Goal: Task Accomplishment & Management: Manage account settings

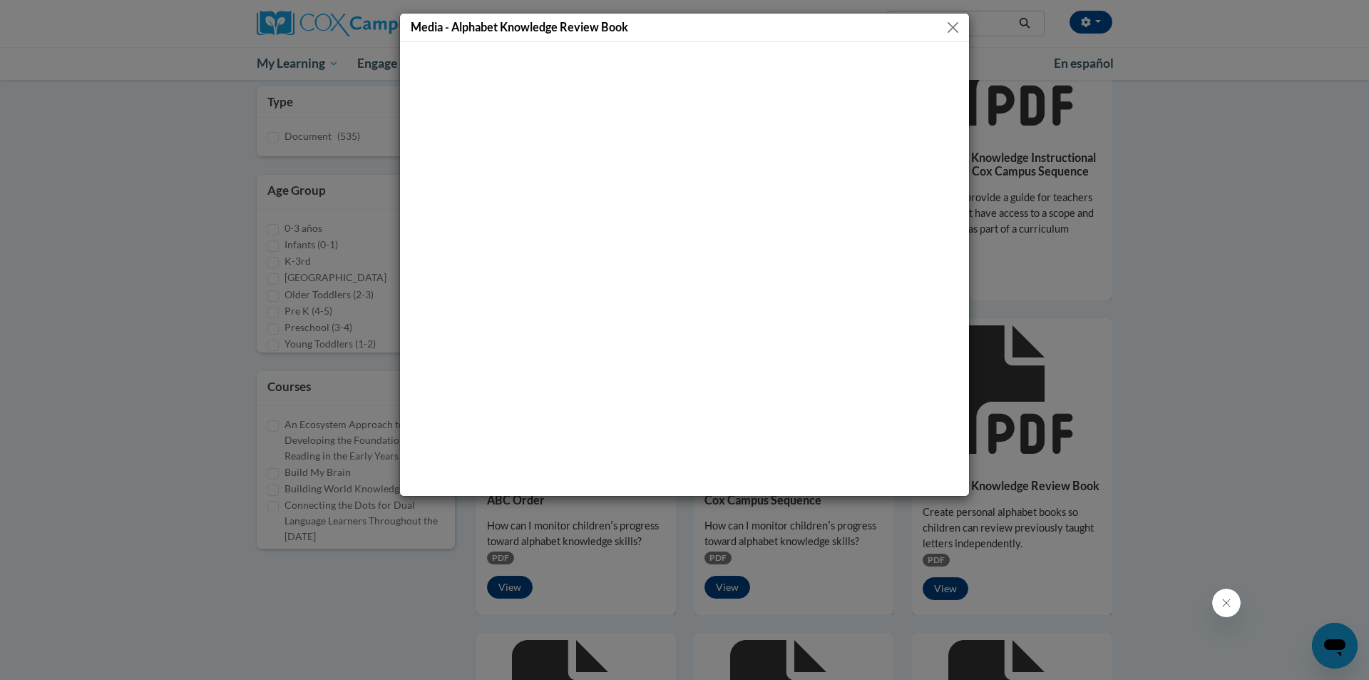
click at [959, 29] on button "Close" at bounding box center [953, 28] width 18 height 18
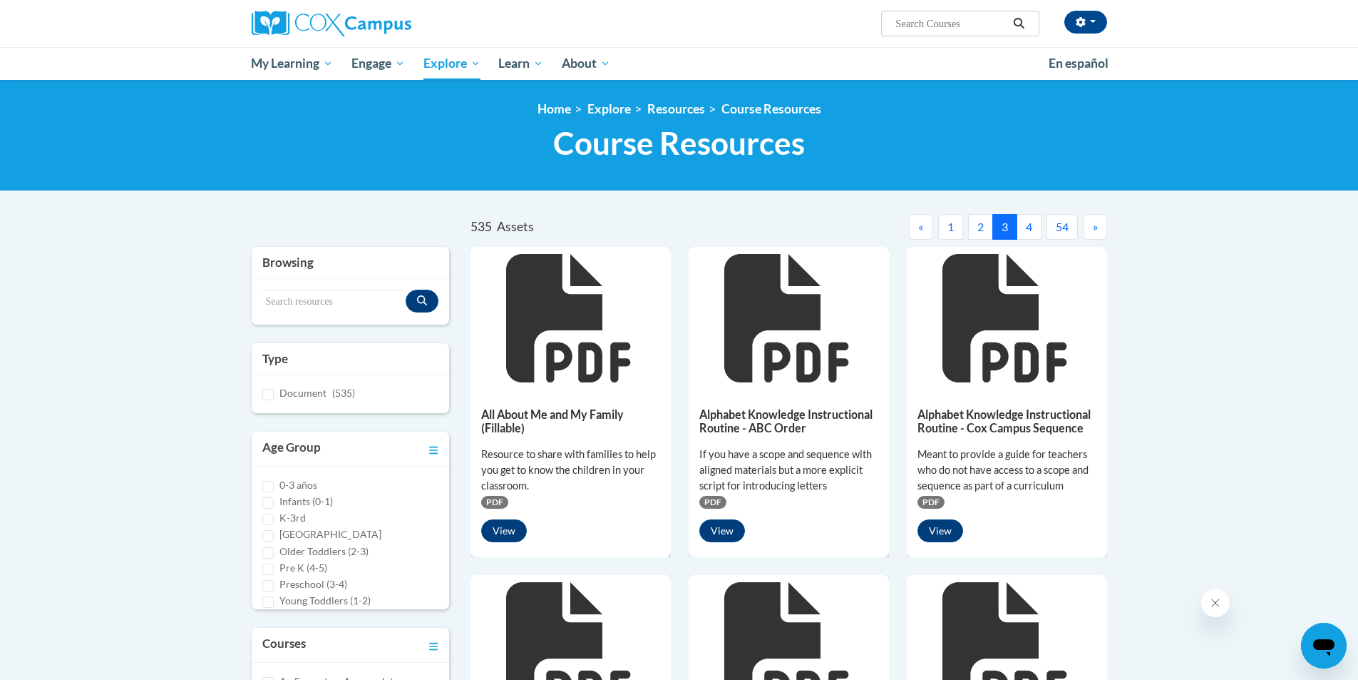
click at [1065, 222] on button "54" at bounding box center [1062, 227] width 31 height 26
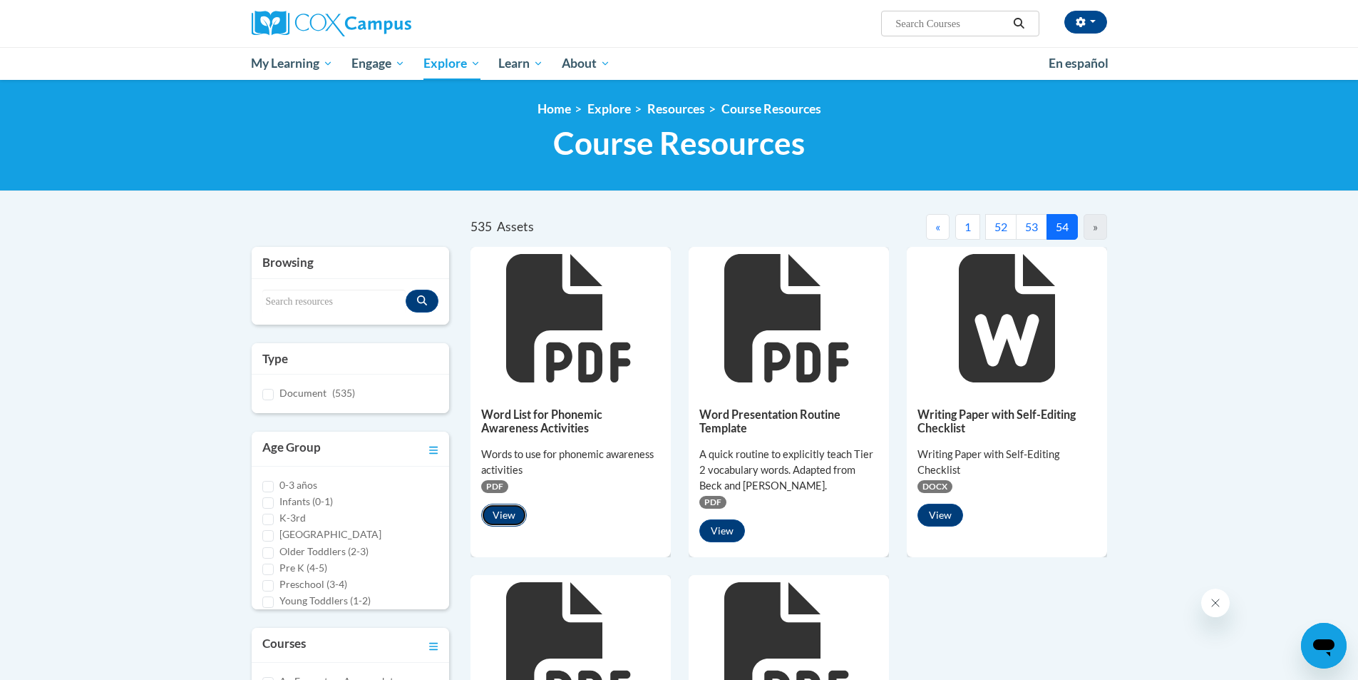
click at [506, 516] on button "View" at bounding box center [504, 514] width 46 height 23
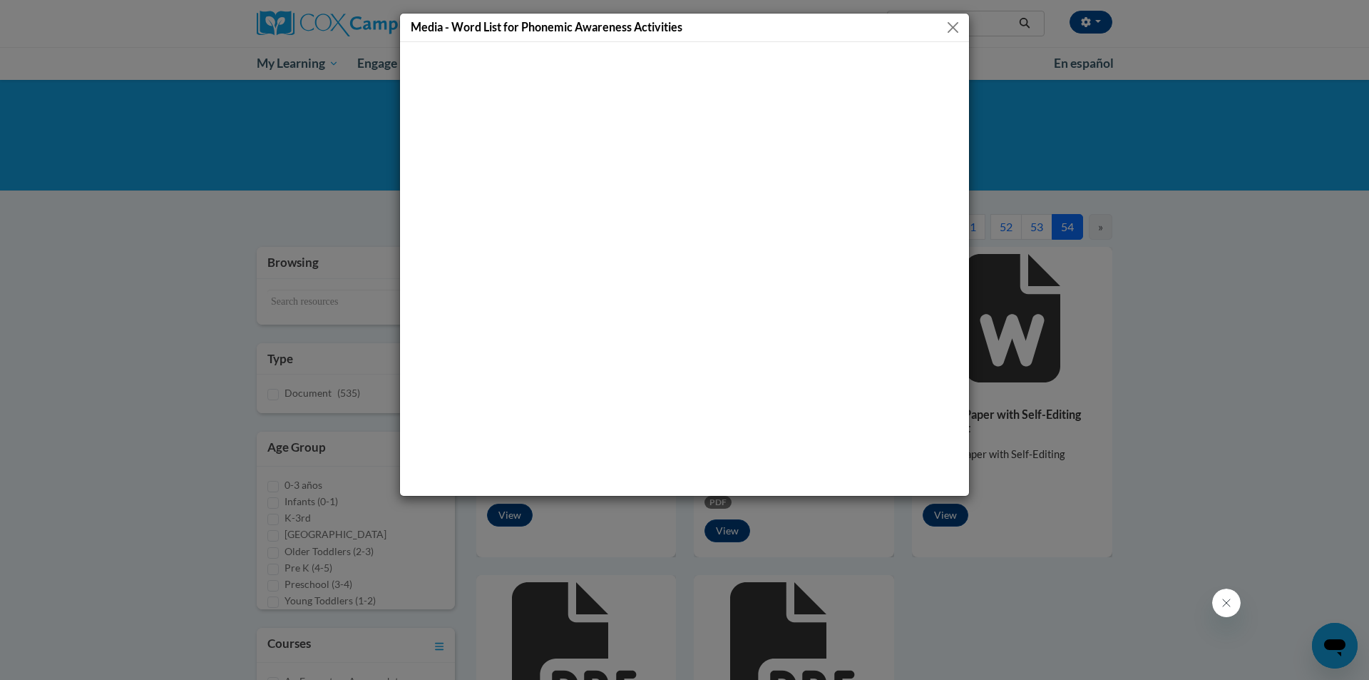
click at [955, 23] on button "Close" at bounding box center [953, 28] width 18 height 18
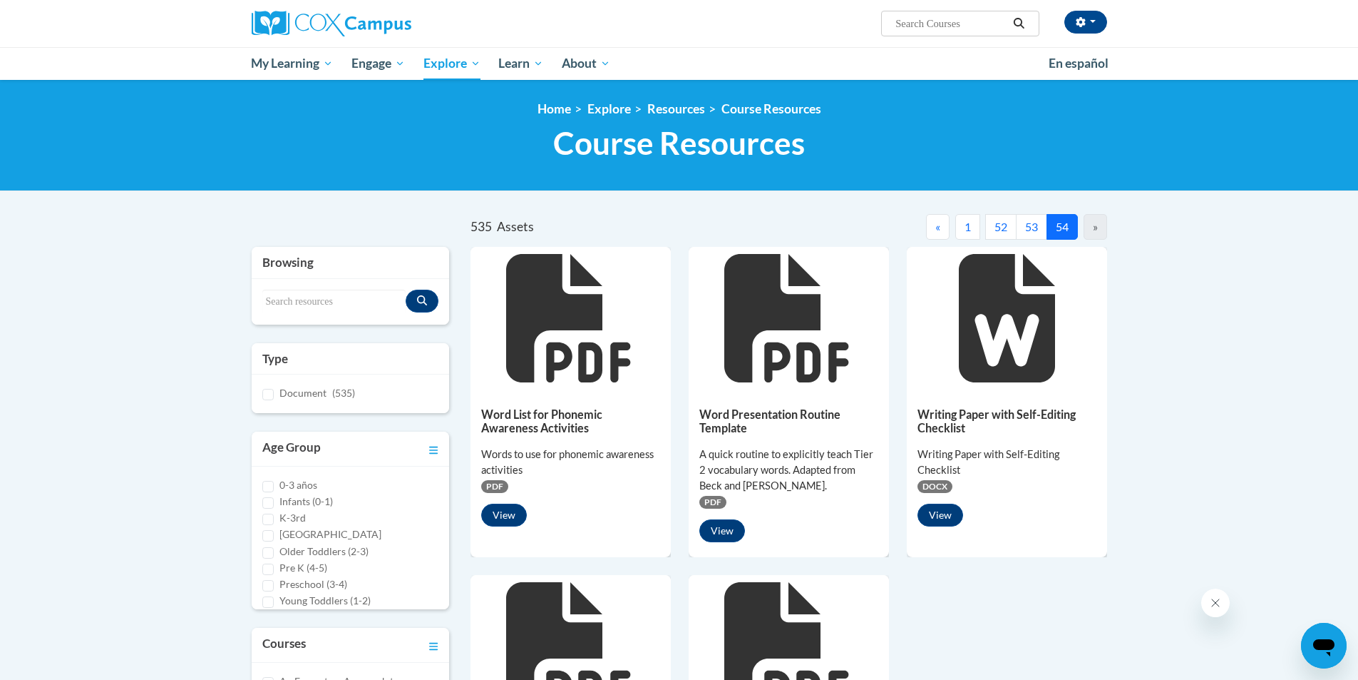
click at [928, 21] on input "Search..." at bounding box center [951, 23] width 114 height 17
type input "Pinky PRomise"
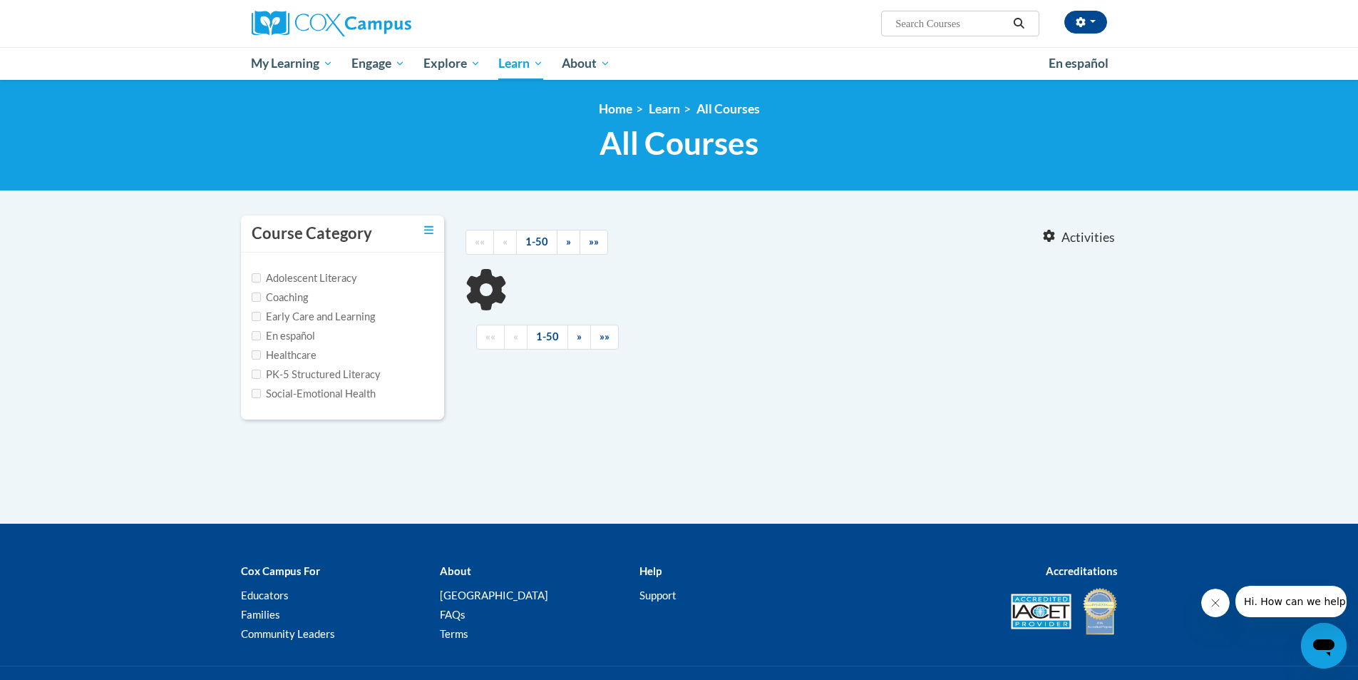
type input "Pinky PRomise"
drag, startPoint x: 986, startPoint y: 131, endPoint x: 996, endPoint y: 116, distance: 18.6
click at [987, 130] on h1 "All Courses All Courses" at bounding box center [679, 143] width 877 height 38
click at [1103, 14] on button "button" at bounding box center [1086, 22] width 43 height 23
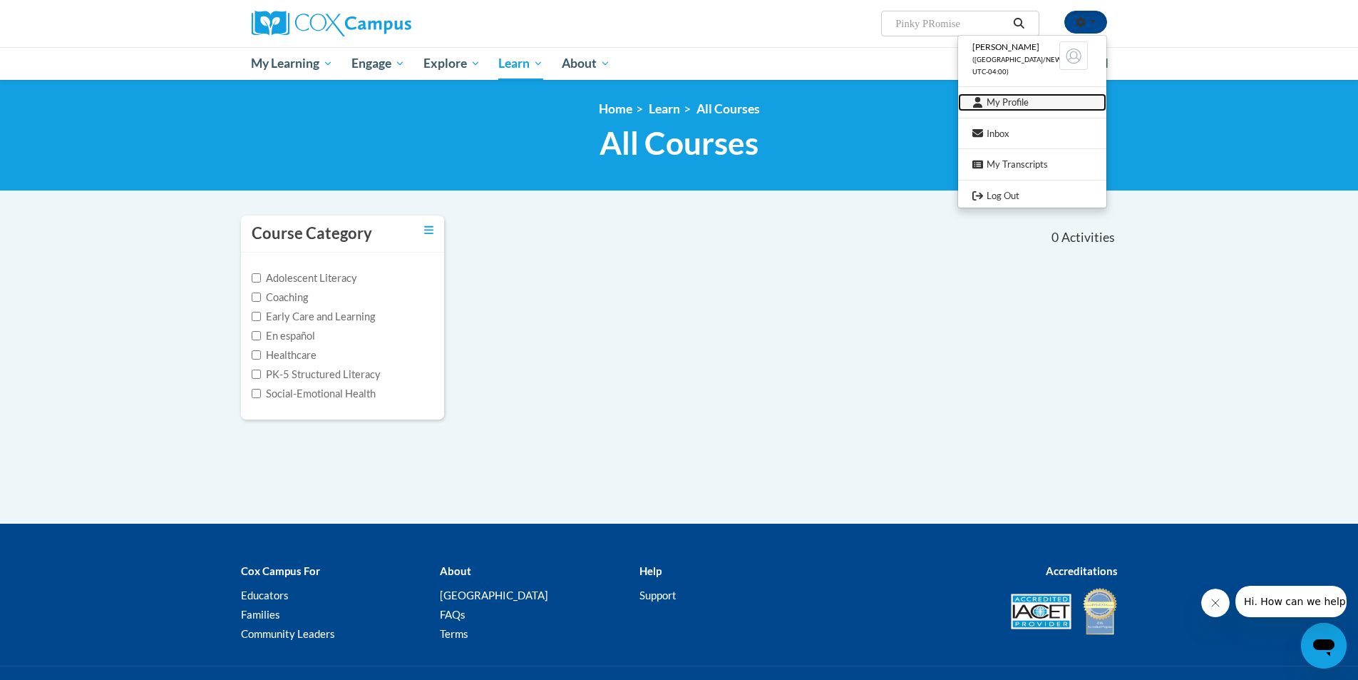
click at [982, 100] on icon at bounding box center [978, 102] width 11 height 11
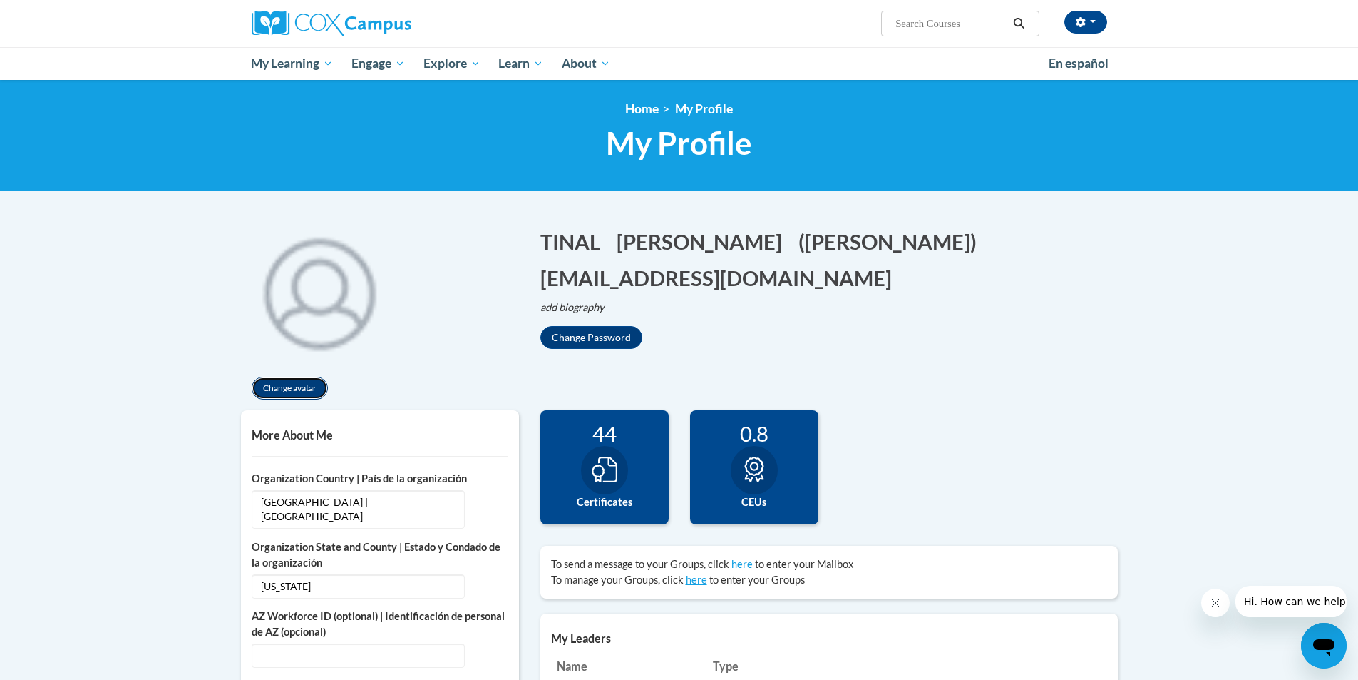
click at [289, 383] on button "Change avatar" at bounding box center [290, 387] width 76 height 23
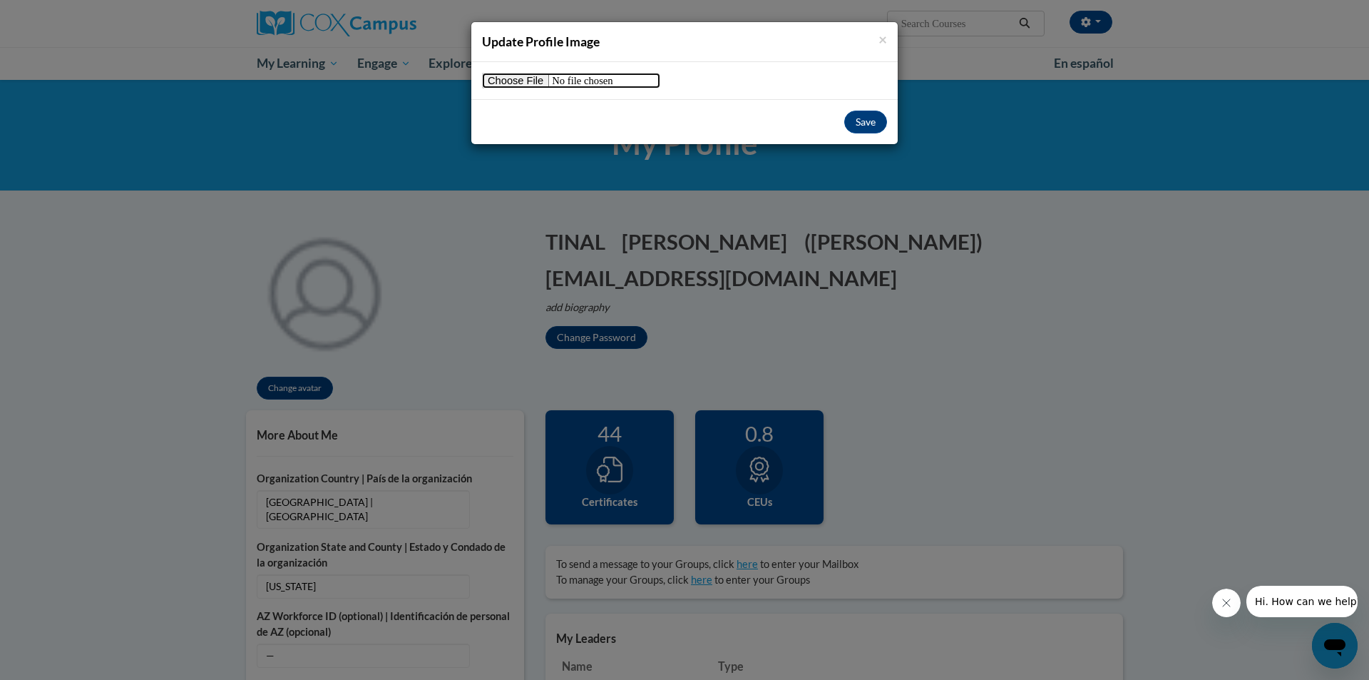
click at [500, 81] on input "file" at bounding box center [571, 81] width 178 height 16
type input "C:\fakepath\monarch-butterfly-grass_3x2.avif"
click at [871, 119] on button "Save" at bounding box center [865, 122] width 43 height 23
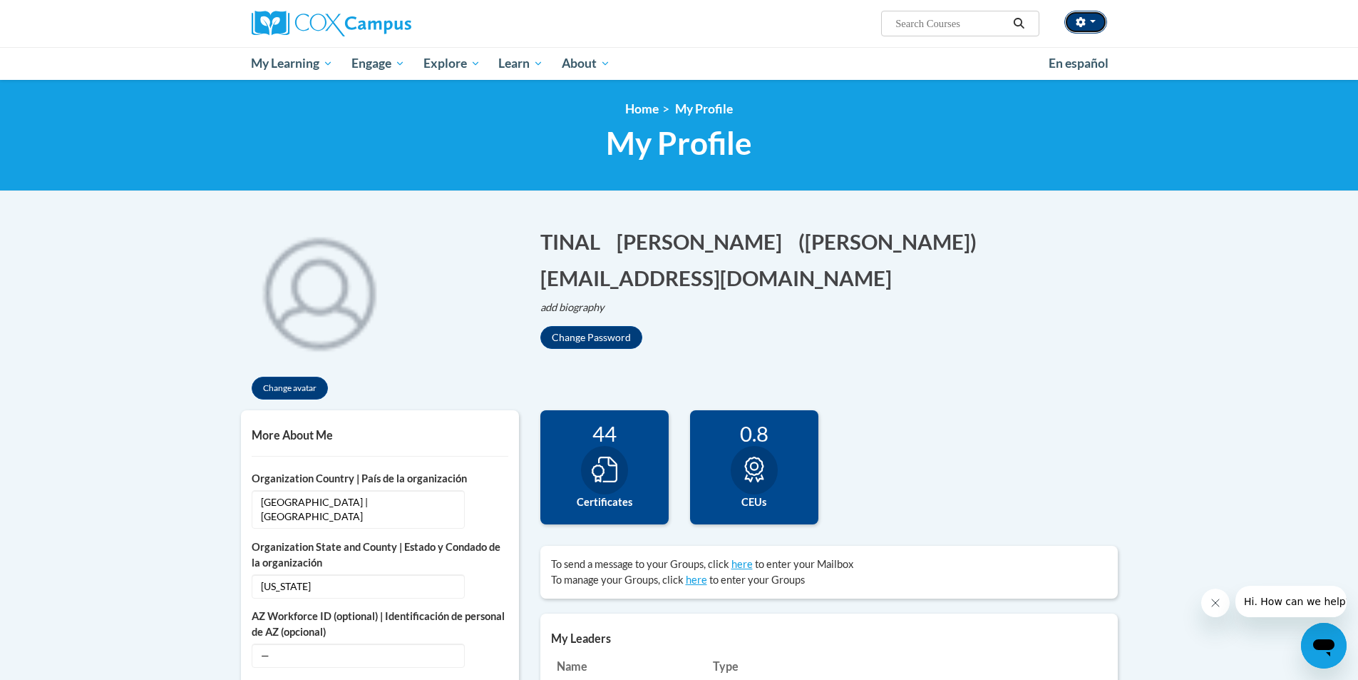
click at [1099, 20] on button "button" at bounding box center [1086, 22] width 43 height 23
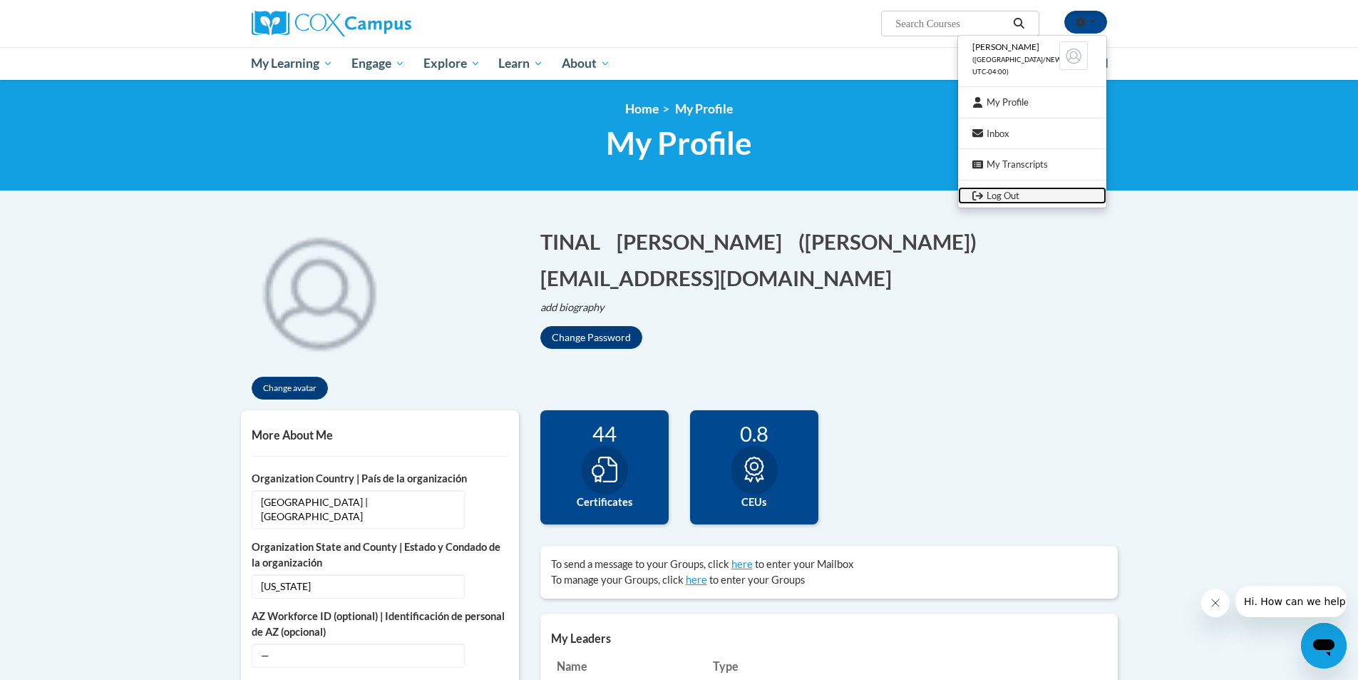
click at [997, 193] on link "Log Out" at bounding box center [1032, 196] width 148 height 18
